Goal: Transaction & Acquisition: Purchase product/service

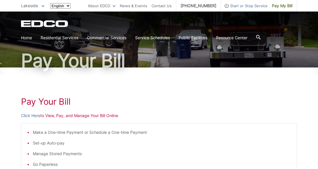
scroll to position [35, 0]
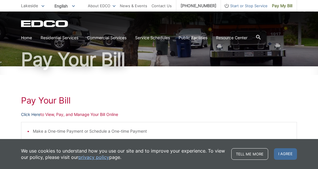
click at [36, 117] on link "Click Here" at bounding box center [30, 114] width 19 height 6
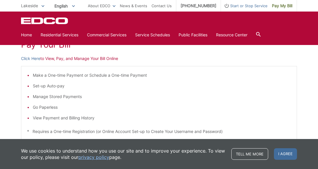
scroll to position [90, 0]
click at [30, 60] on link "Click Here" at bounding box center [30, 59] width 19 height 6
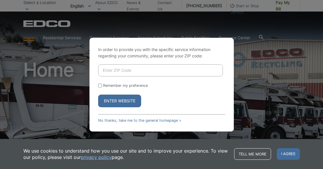
click at [135, 71] on input "Enter ZIP Code" at bounding box center [160, 70] width 125 height 12
type input "92040"
click at [102, 85] on div "Remember my preference" at bounding box center [161, 85] width 127 height 4
click at [100, 85] on input "Remember my preference" at bounding box center [100, 86] width 4 height 4
checkbox input "true"
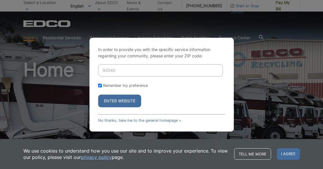
click at [118, 102] on button "Enter Website" at bounding box center [119, 101] width 43 height 13
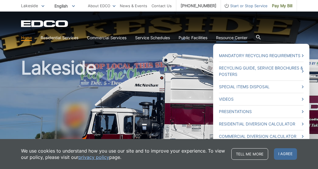
scroll to position [2, 0]
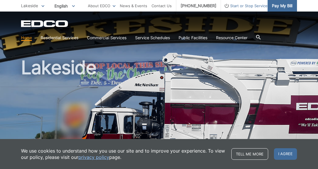
click at [282, 8] on span "Pay My Bill" at bounding box center [282, 6] width 20 height 6
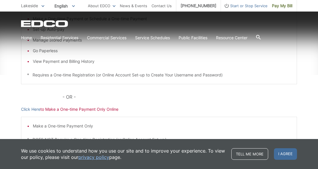
scroll to position [168, 0]
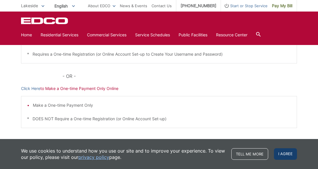
click at [290, 153] on span "I agree" at bounding box center [285, 154] width 23 height 12
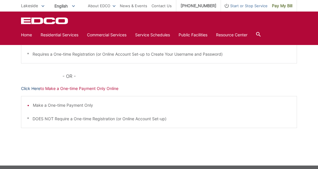
click at [33, 89] on link "Click Here" at bounding box center [30, 88] width 19 height 6
